Goal: Information Seeking & Learning: Learn about a topic

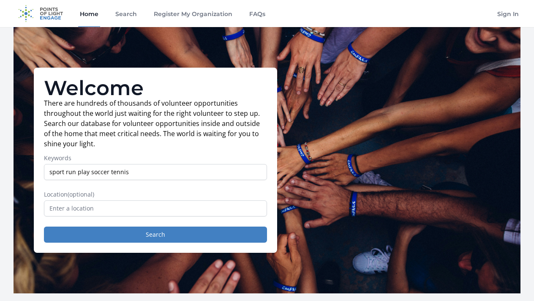
type input "sport run play soccer tennis"
click at [130, 210] on input "text" at bounding box center [155, 208] width 223 height 16
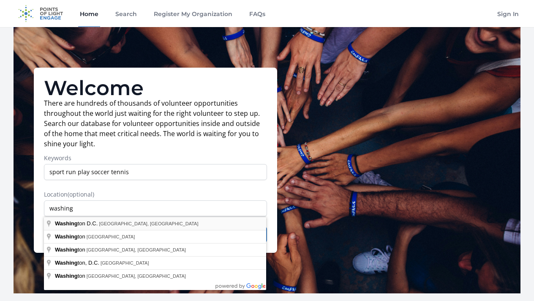
type input "[US_STATE] D.C., [GEOGRAPHIC_DATA], [GEOGRAPHIC_DATA]"
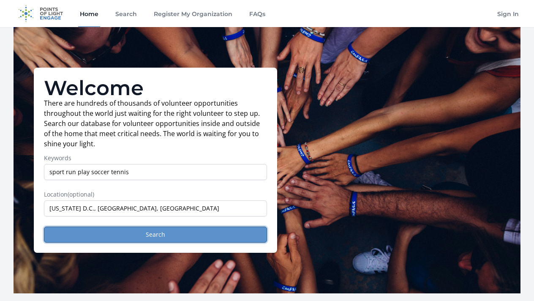
click at [108, 233] on button "Search" at bounding box center [155, 234] width 223 height 16
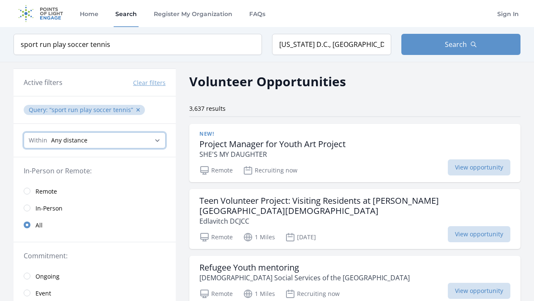
click at [121, 138] on select "Any distance , 5 Miles , 20 Miles , 50 Miles , 100 Miles" at bounding box center [95, 140] width 142 height 16
select select "8046"
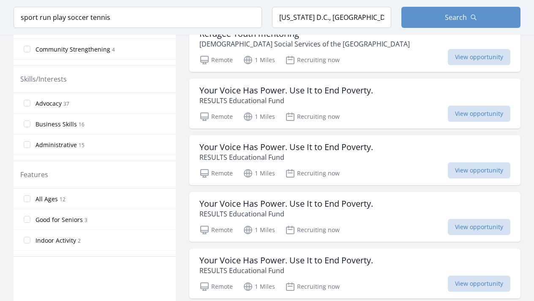
scroll to position [356, 0]
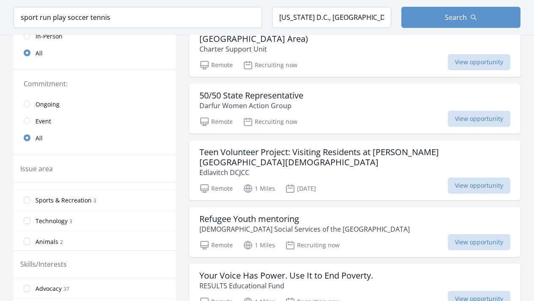
scroll to position [149, 0]
click at [78, 208] on span "Sports & Recreation" at bounding box center [63, 209] width 56 height 8
click at [30, 208] on input "Sports & Recreation 3" at bounding box center [27, 209] width 7 height 7
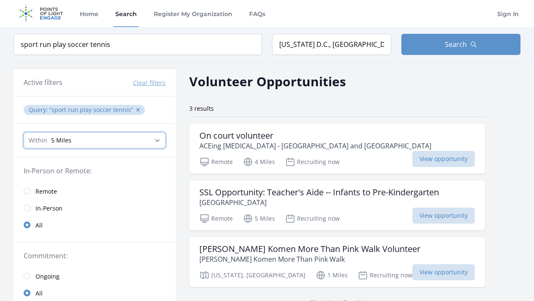
click at [82, 140] on select "Any distance , 5 Miles , 20 Miles , 50 Miles , 100 Miles" at bounding box center [95, 140] width 142 height 16
select select "32186"
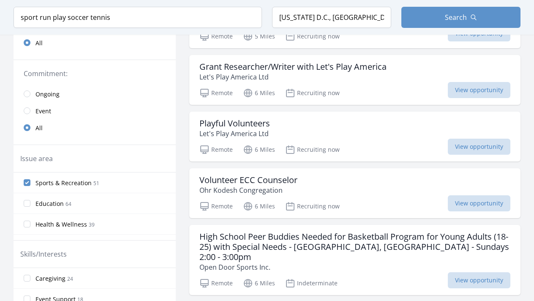
scroll to position [184, 0]
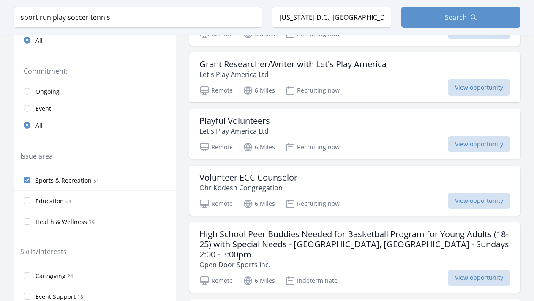
click at [47, 178] on span "Sports & Recreation" at bounding box center [63, 180] width 56 height 8
click at [30, 178] on input "Sports & Recreation 51" at bounding box center [27, 179] width 7 height 7
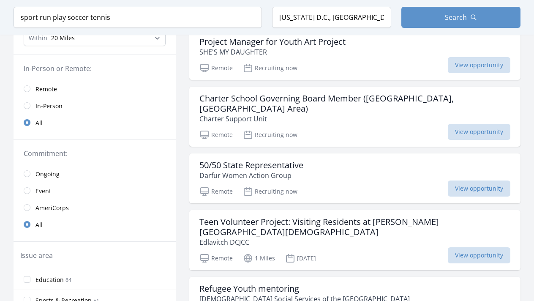
scroll to position [0, 0]
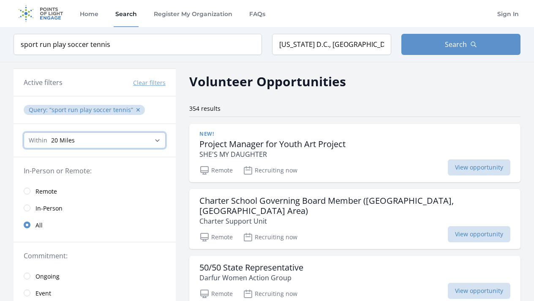
click at [78, 144] on select "Any distance , 5 Miles , 20 Miles , 50 Miles , 100 Miles" at bounding box center [95, 140] width 142 height 16
select select "all"
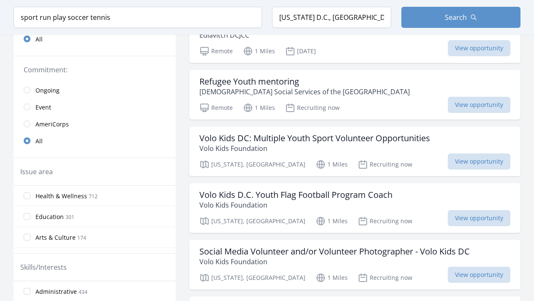
scroll to position [186, 0]
click at [295, 143] on p "Volo Kids Foundation" at bounding box center [314, 148] width 230 height 10
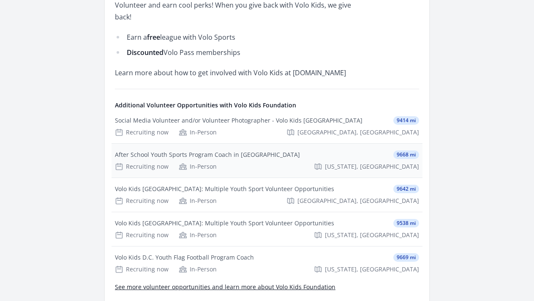
scroll to position [474, 0]
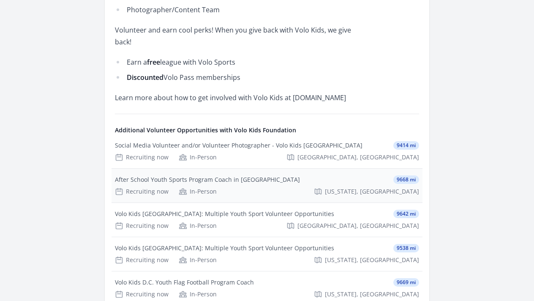
click at [247, 175] on div "After School Youth Sports Program Coach in DC 9668 mi" at bounding box center [267, 179] width 304 height 8
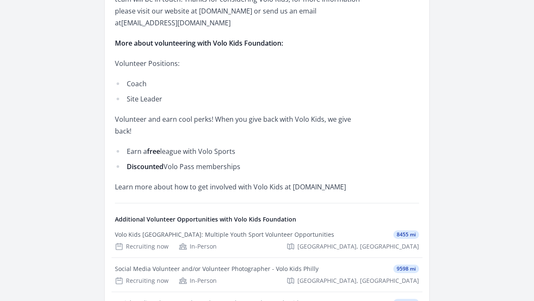
scroll to position [621, 0]
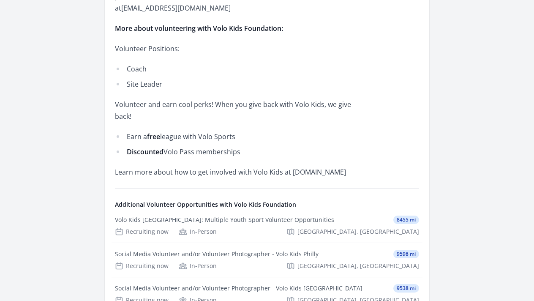
drag, startPoint x: 355, startPoint y: 132, endPoint x: 290, endPoint y: 129, distance: 64.2
click at [290, 166] on p "Learn more about how to get involved with Volo Kids at www.volokids.org" at bounding box center [238, 172] width 247 height 12
copy span "www.volokids.org"
